Goal: Information Seeking & Learning: Learn about a topic

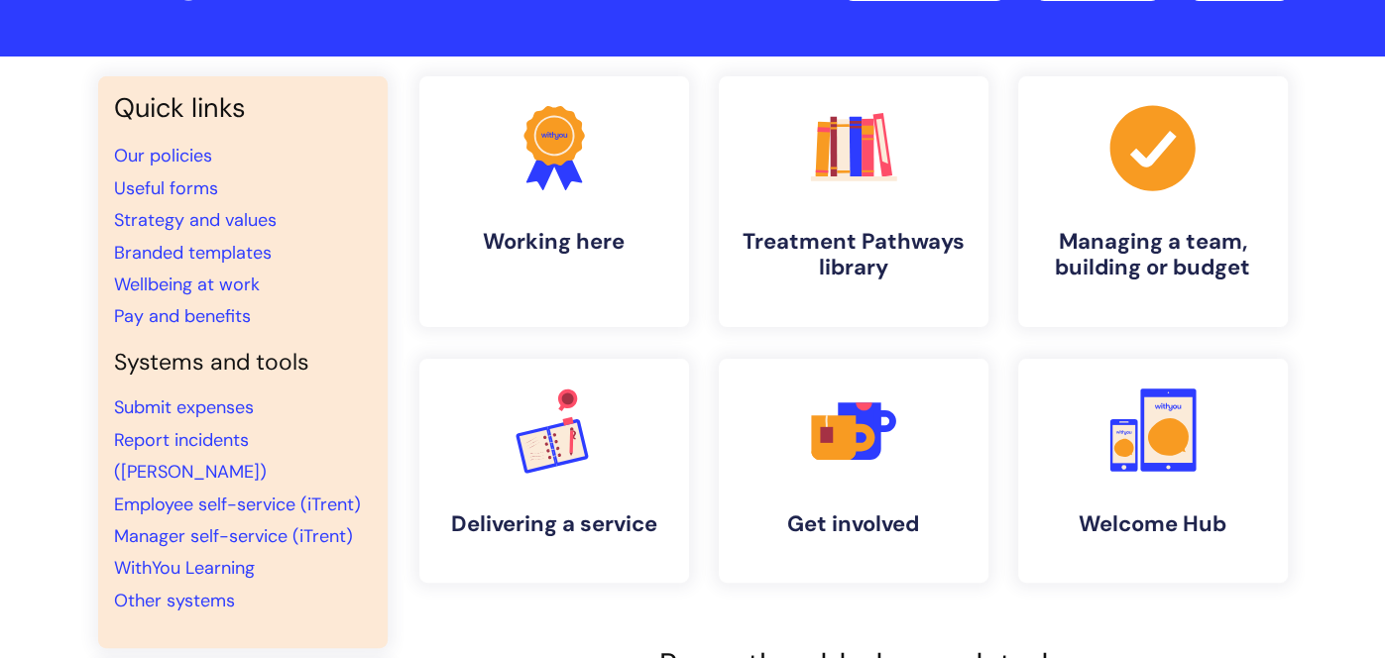
scroll to position [99, 0]
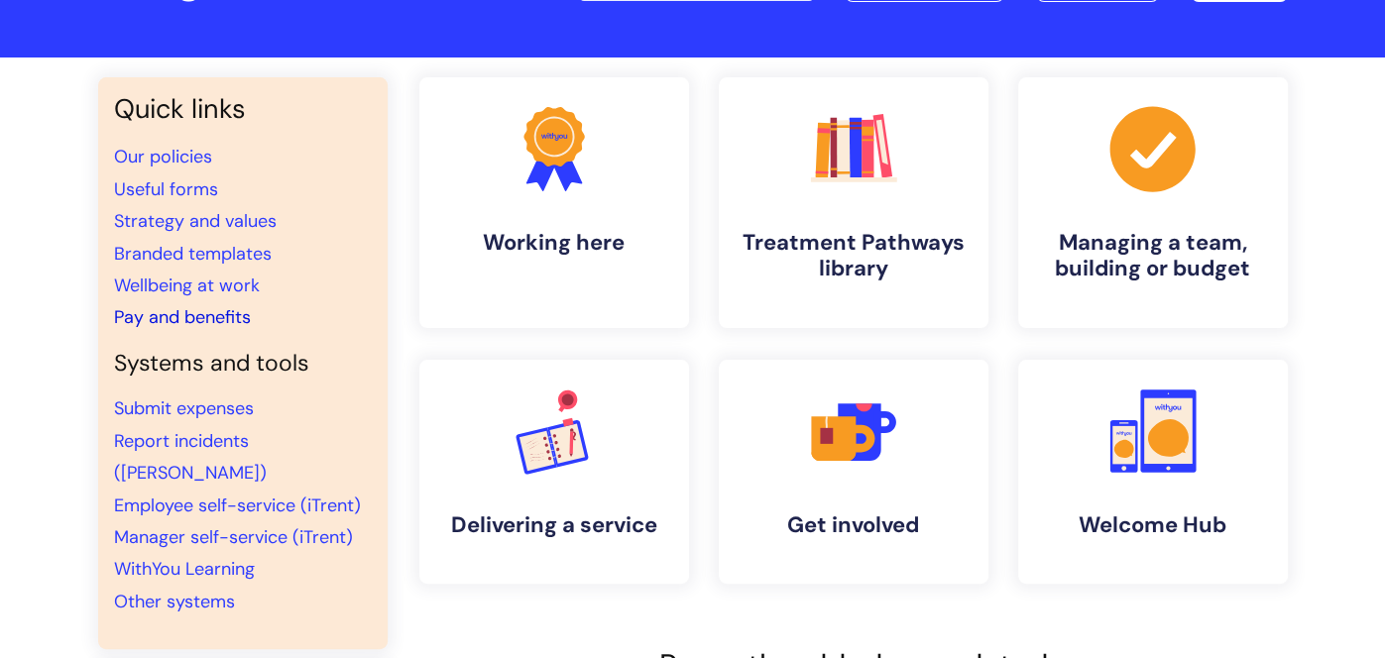
click at [189, 317] on link "Pay and benefits" at bounding box center [182, 317] width 137 height 24
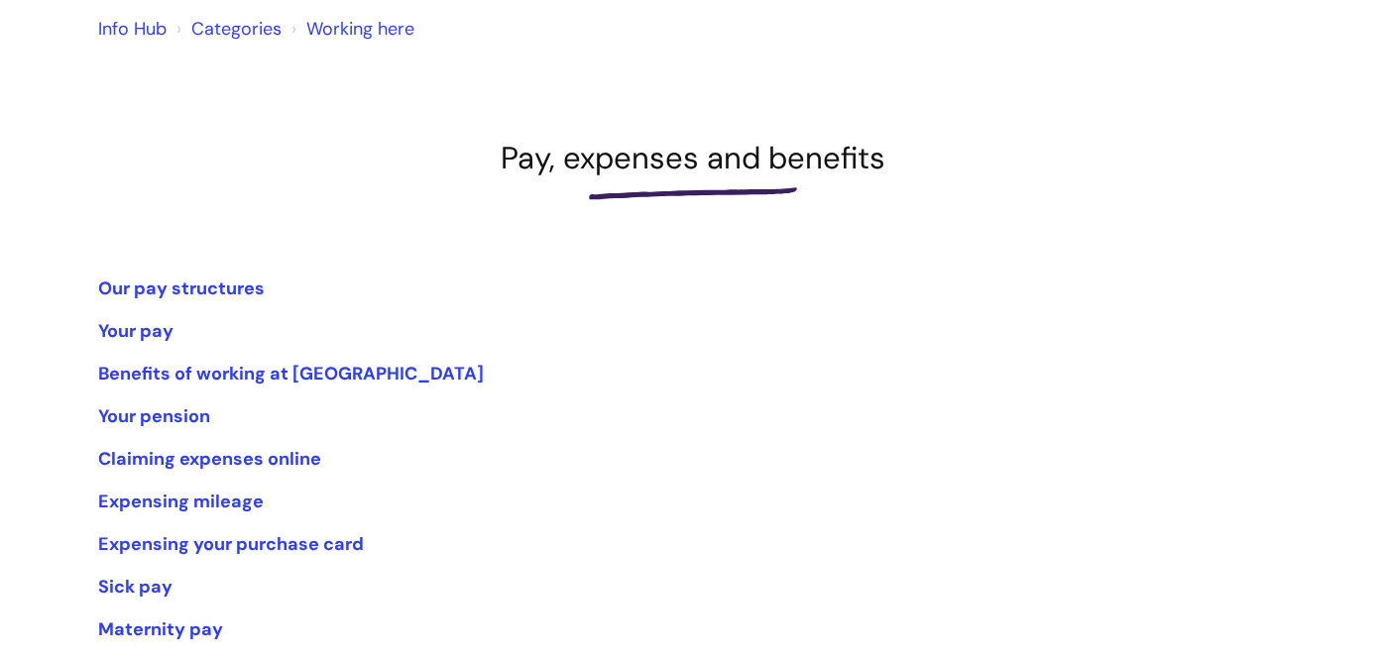
scroll to position [178, 0]
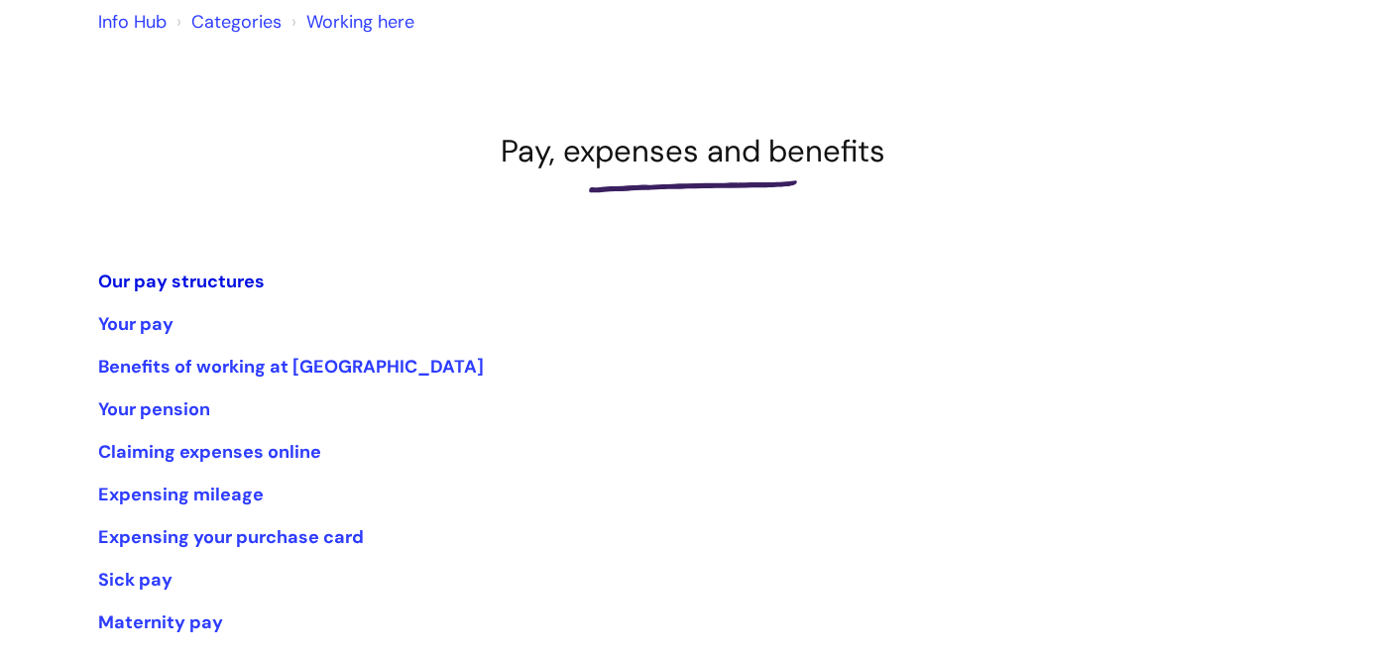
click at [134, 286] on link "Our pay structures" at bounding box center [181, 282] width 167 height 24
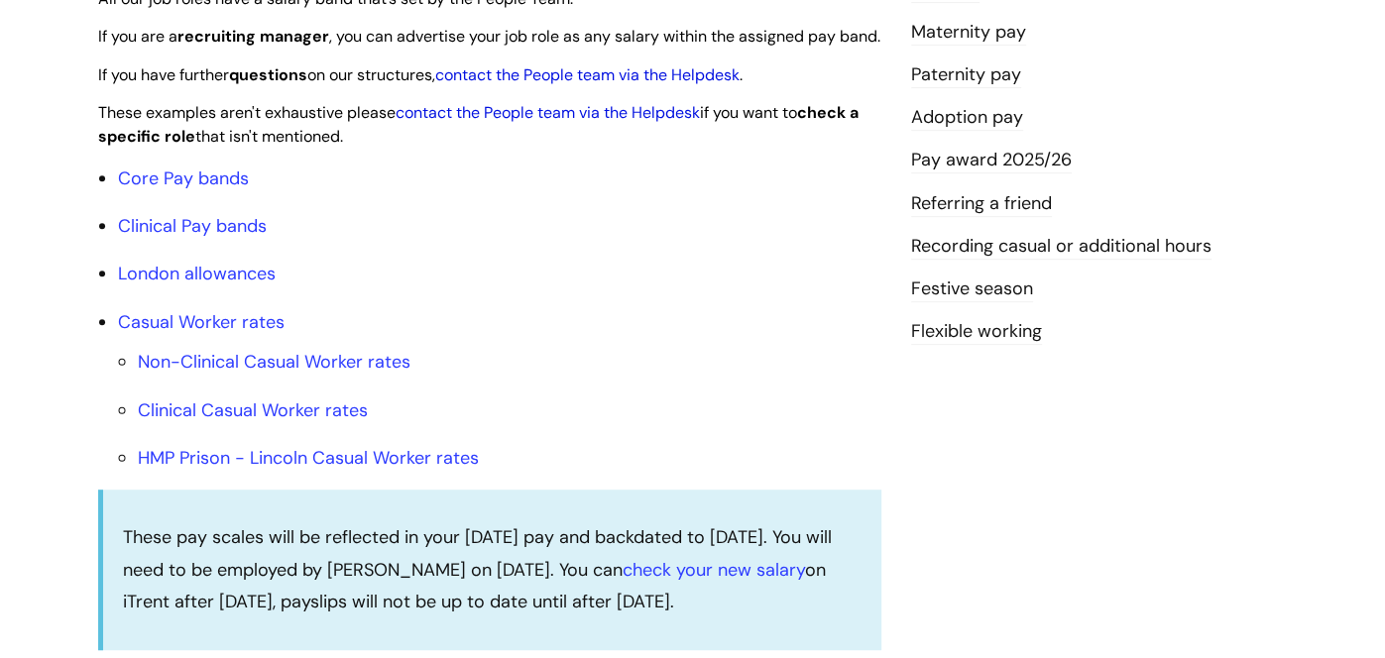
scroll to position [618, 0]
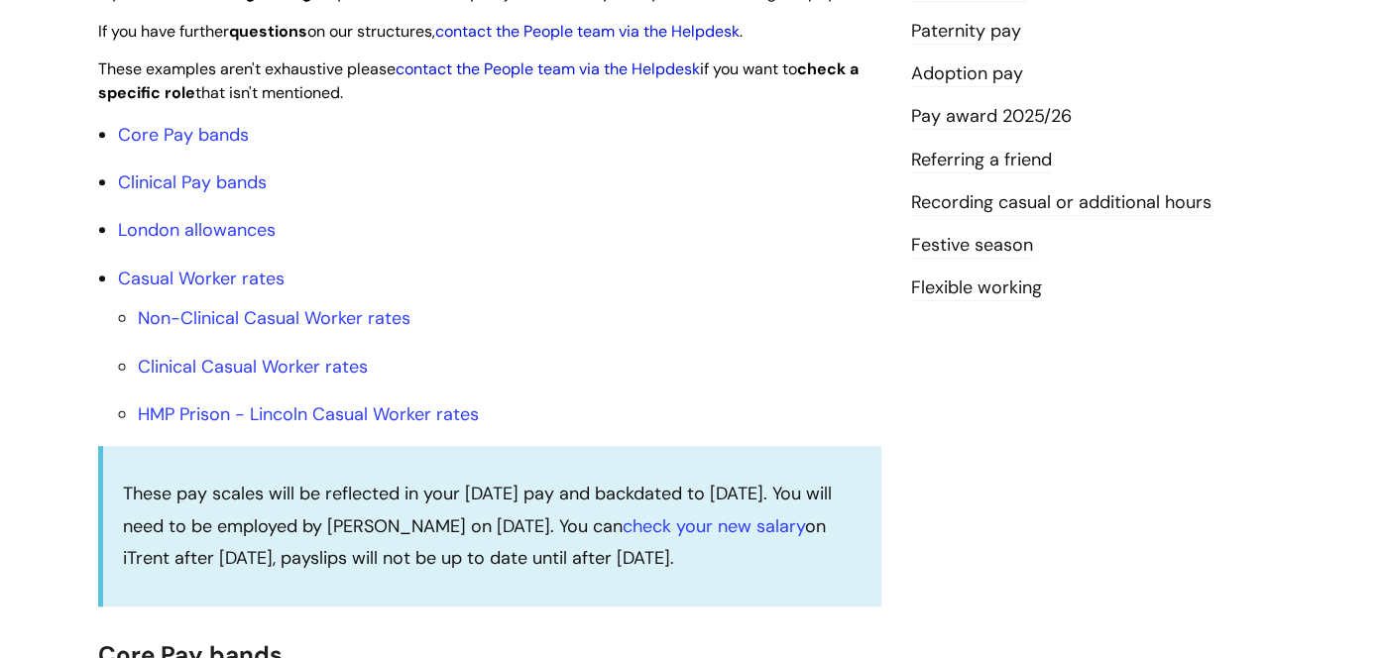
click at [1030, 108] on link "Pay award 2025/26" at bounding box center [991, 117] width 161 height 26
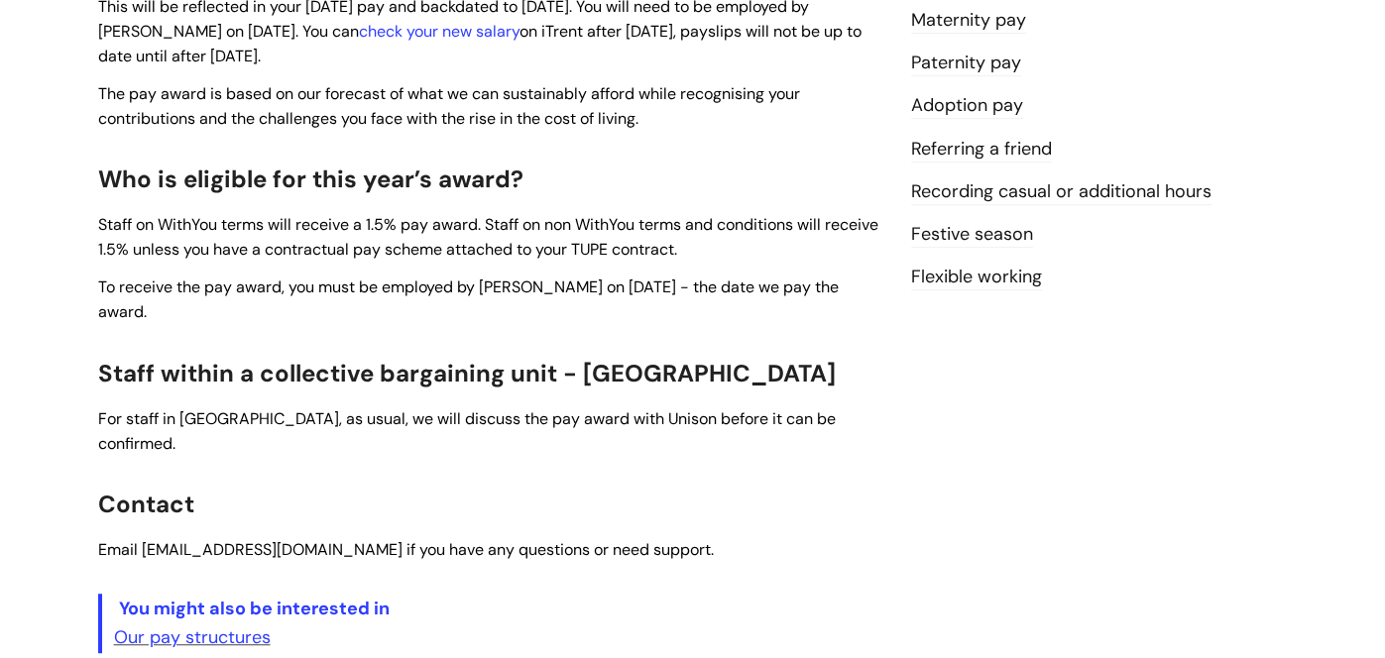
scroll to position [792, 0]
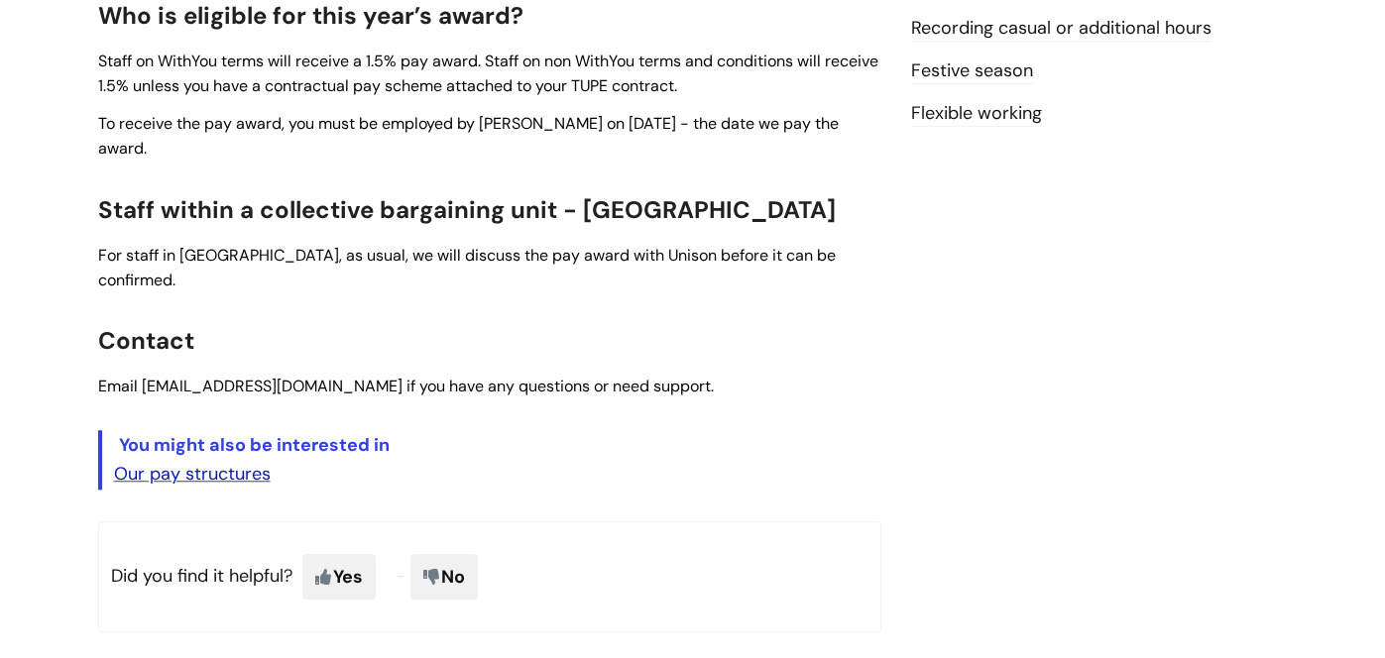
click at [239, 462] on link "Our pay structures" at bounding box center [192, 474] width 157 height 24
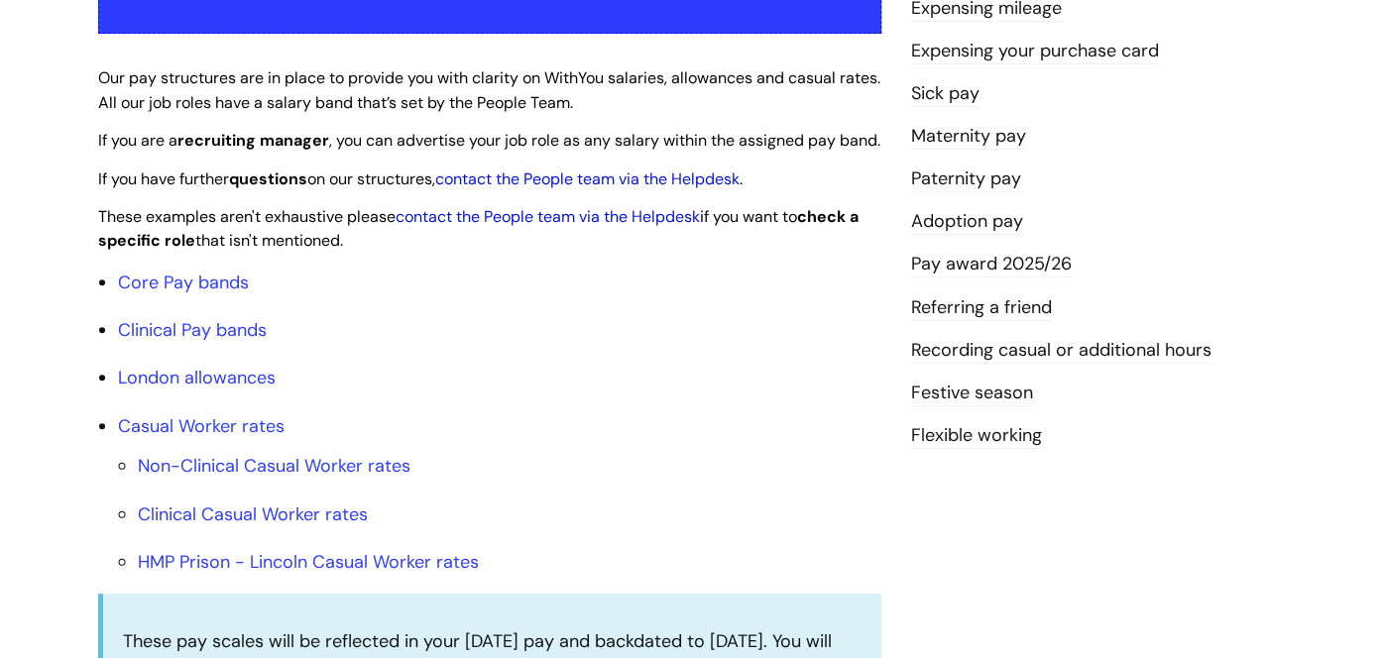
scroll to position [475, 0]
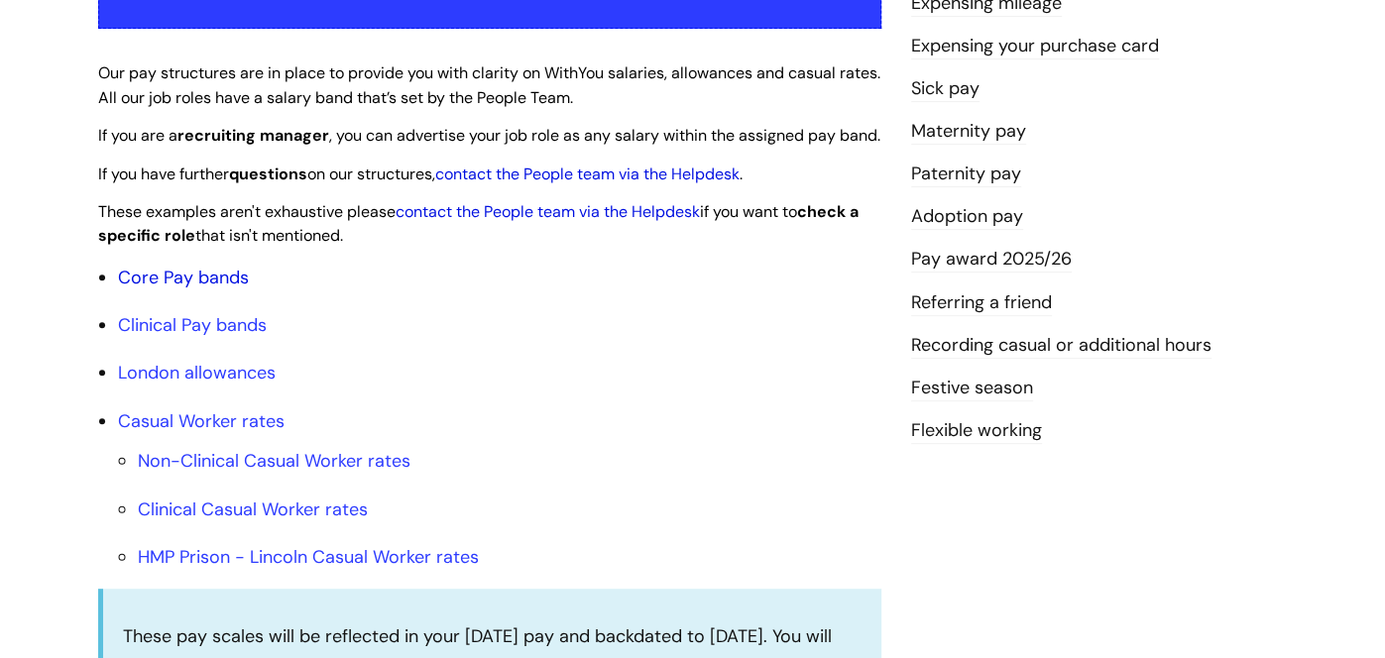
click at [189, 289] on link "Core Pay bands" at bounding box center [183, 278] width 131 height 24
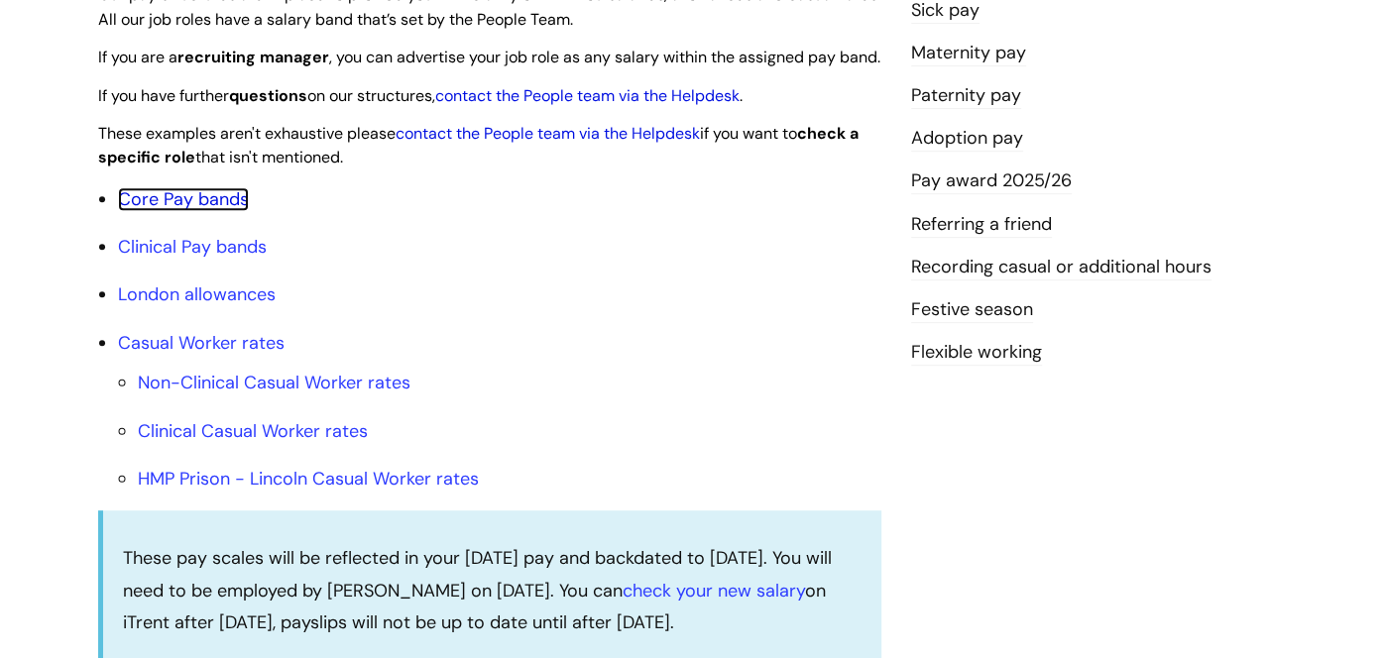
scroll to position [602, 0]
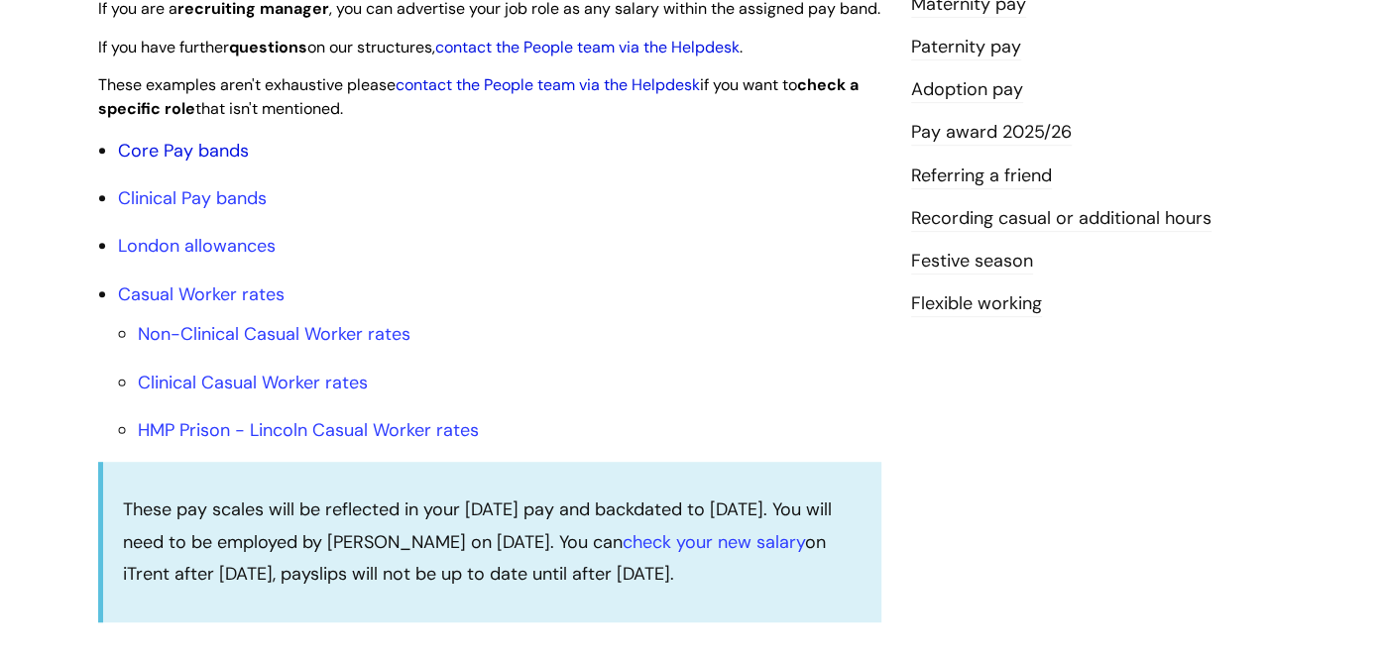
click at [202, 163] on link "Core Pay bands" at bounding box center [183, 151] width 131 height 24
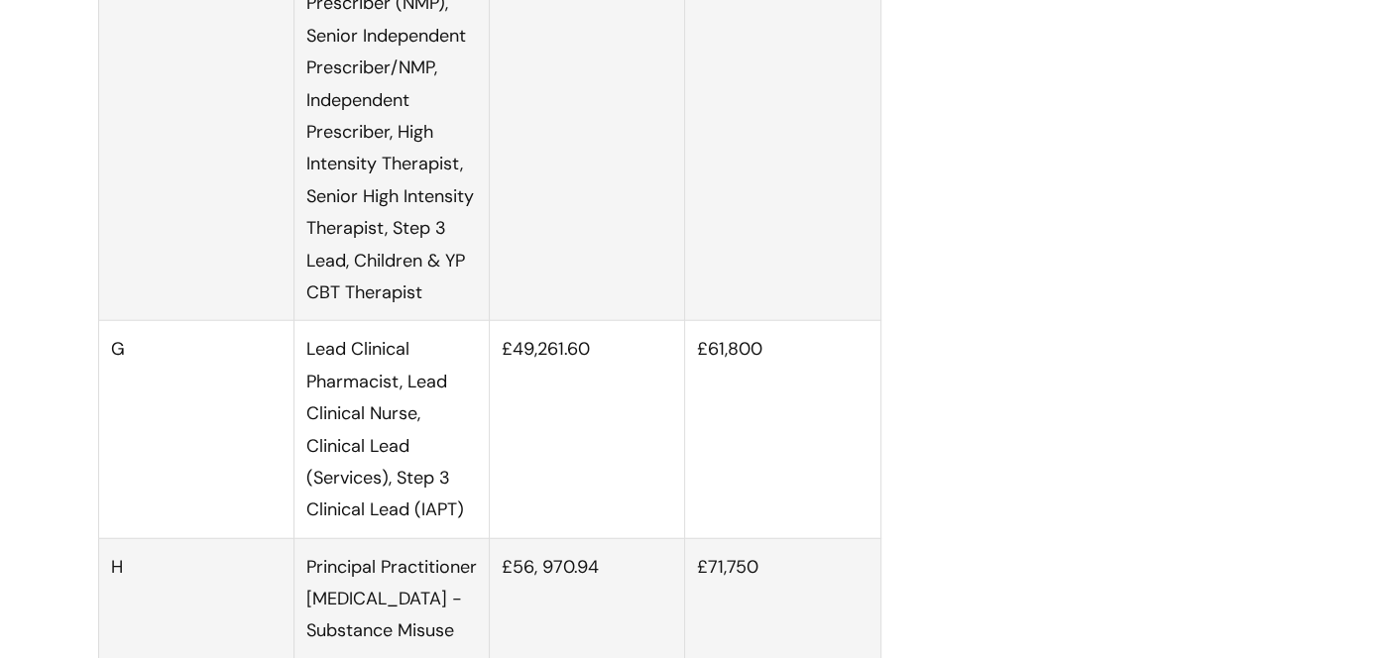
scroll to position [3345, 0]
